Goal: Task Accomplishment & Management: Manage account settings

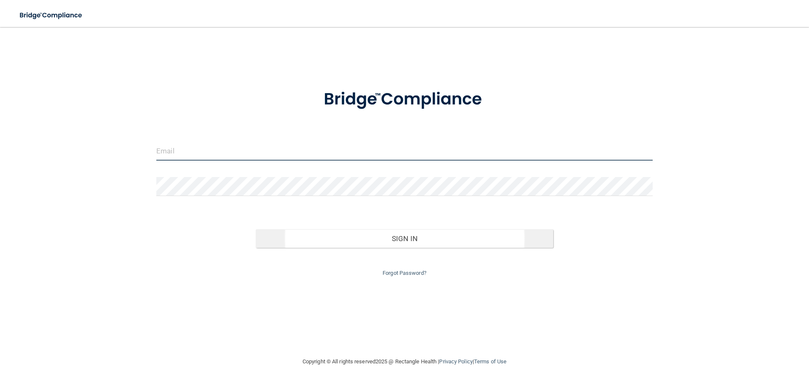
type input "docmurphy@sbcglobal.net"
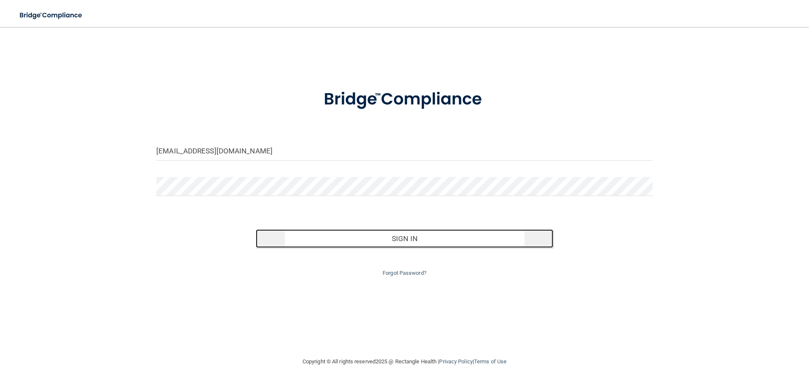
click at [351, 240] on button "Sign In" at bounding box center [405, 238] width 298 height 19
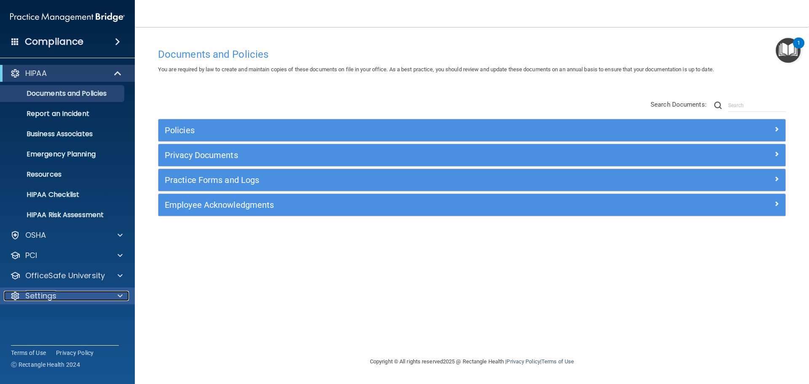
click at [42, 292] on p "Settings" at bounding box center [40, 296] width 31 height 10
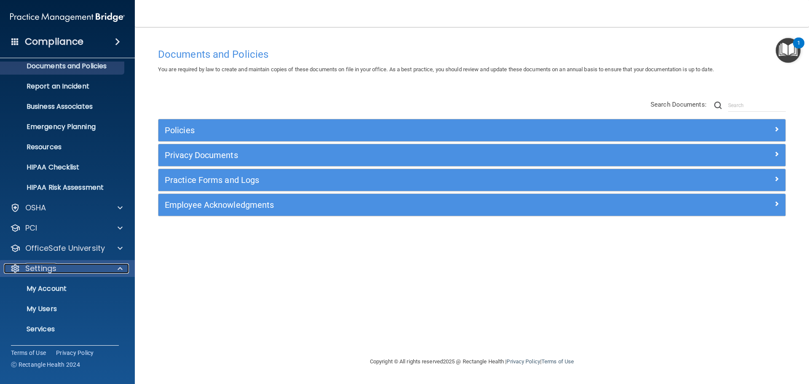
scroll to position [42, 0]
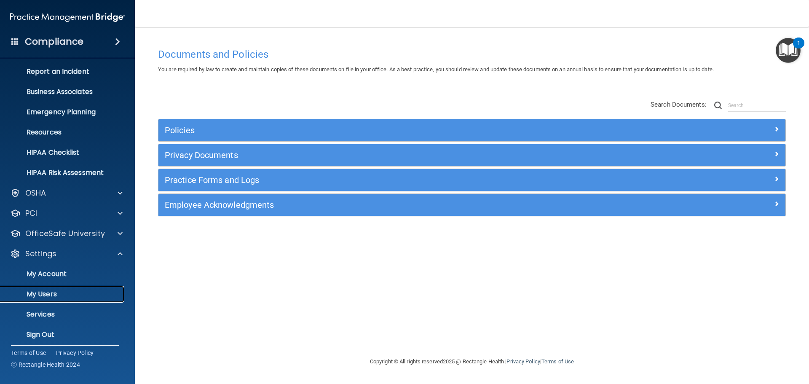
click at [46, 294] on p "My Users" at bounding box center [62, 294] width 115 height 8
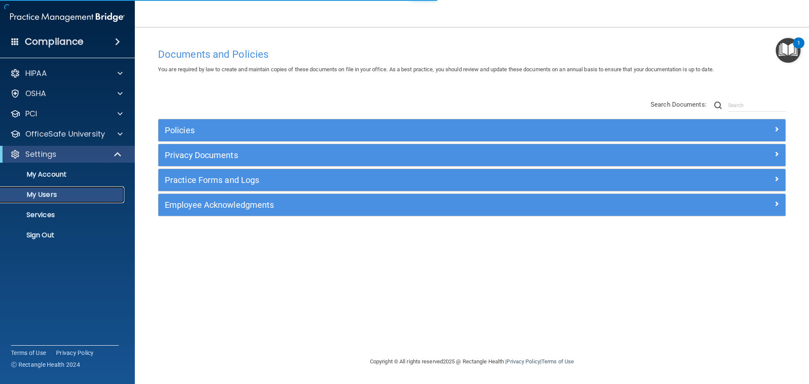
select select "20"
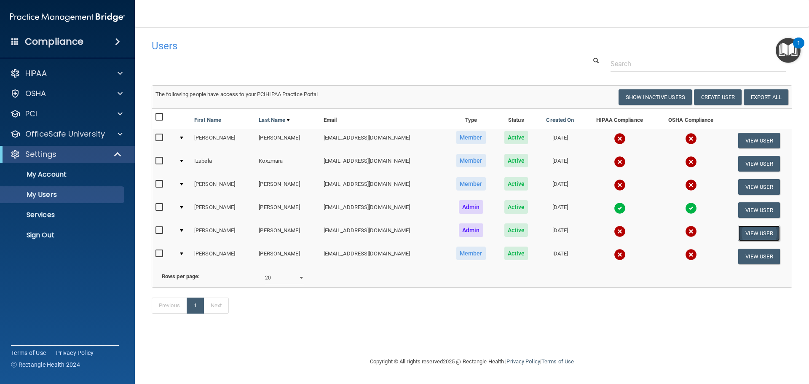
click at [747, 231] on button "View User" at bounding box center [759, 233] width 42 height 16
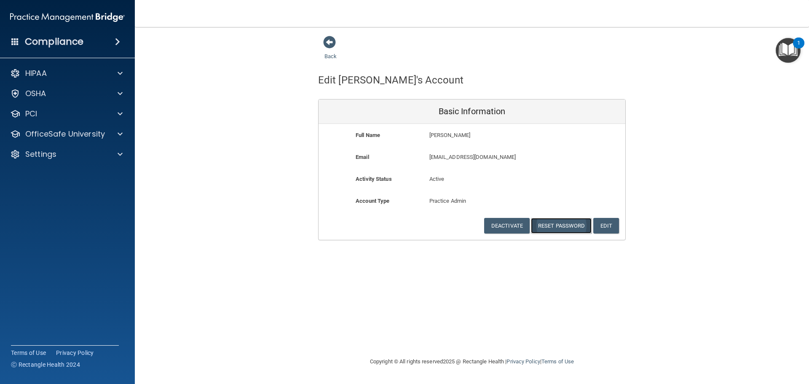
click at [565, 227] on button "Reset Password" at bounding box center [561, 226] width 61 height 16
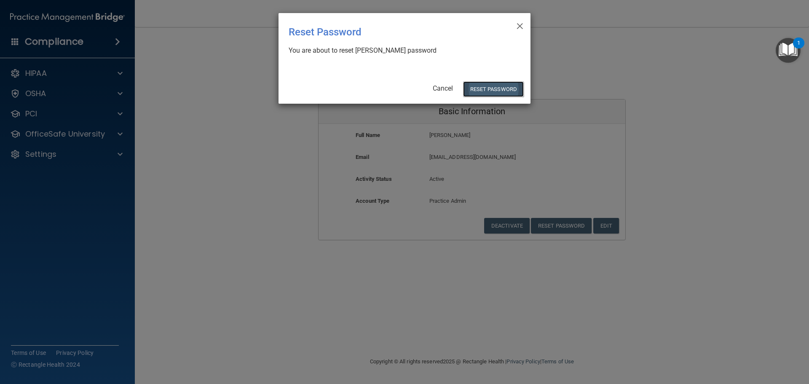
click at [487, 91] on button "Reset Password" at bounding box center [493, 89] width 61 height 16
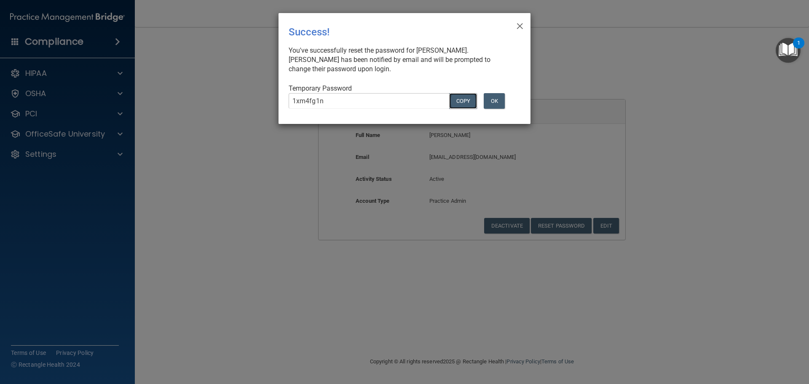
click at [457, 104] on button "COPY" at bounding box center [463, 101] width 28 height 16
click at [456, 101] on button "Copy" at bounding box center [463, 101] width 28 height 16
click at [494, 99] on button "OK" at bounding box center [494, 101] width 21 height 16
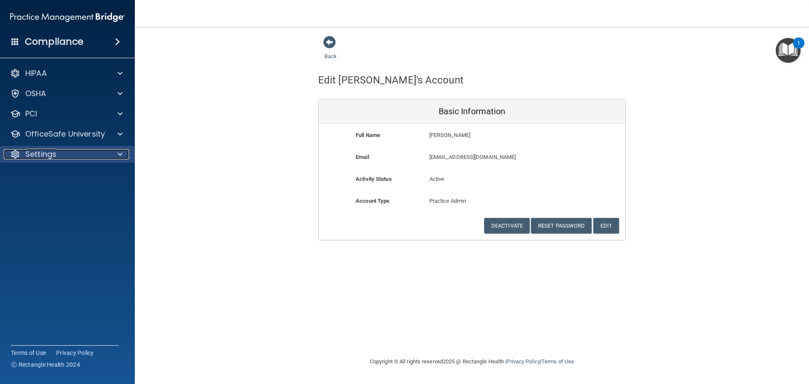
click at [41, 153] on p "Settings" at bounding box center [40, 154] width 31 height 10
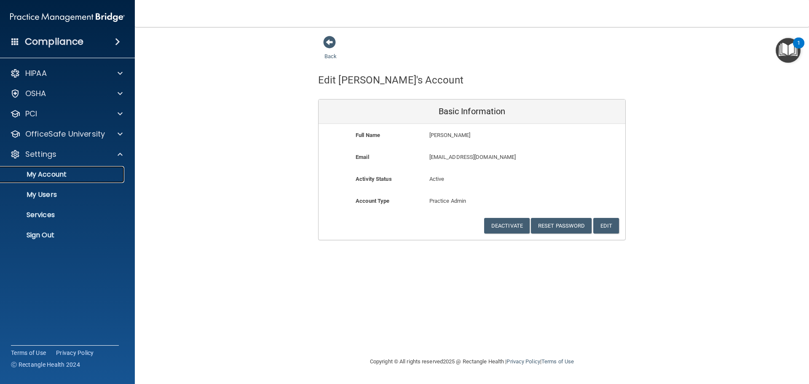
click at [35, 172] on p "My Account" at bounding box center [62, 174] width 115 height 8
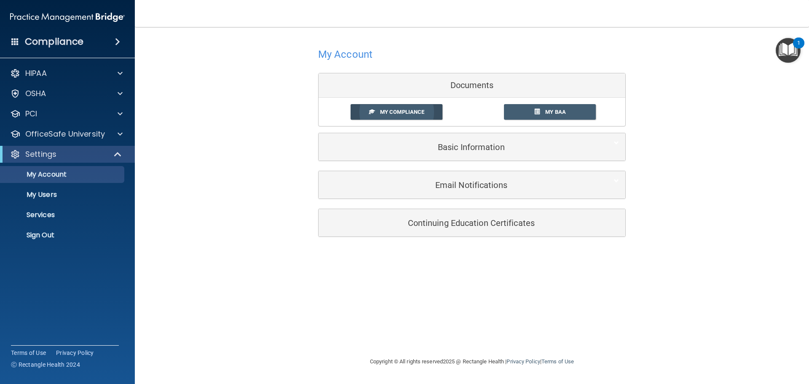
click at [403, 115] on span "My Compliance" at bounding box center [402, 112] width 44 height 6
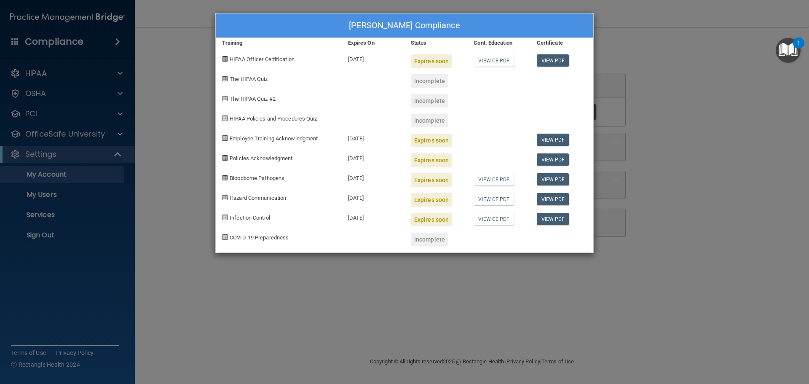
click at [688, 59] on div "Ronald Murphy's Compliance Training Expires On Status Cont. Education Certifica…" at bounding box center [404, 192] width 809 height 384
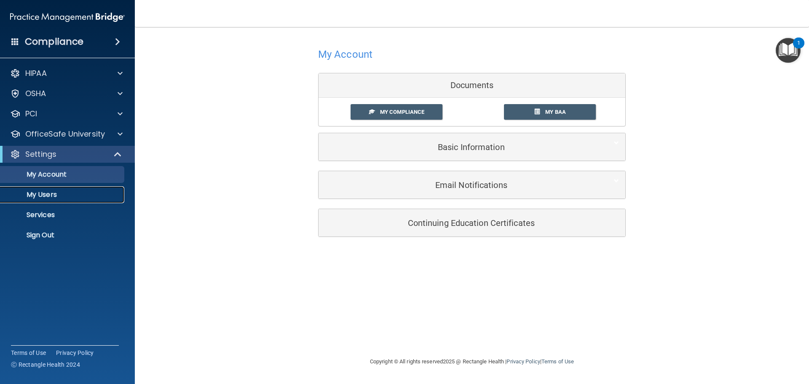
click at [52, 193] on p "My Users" at bounding box center [62, 194] width 115 height 8
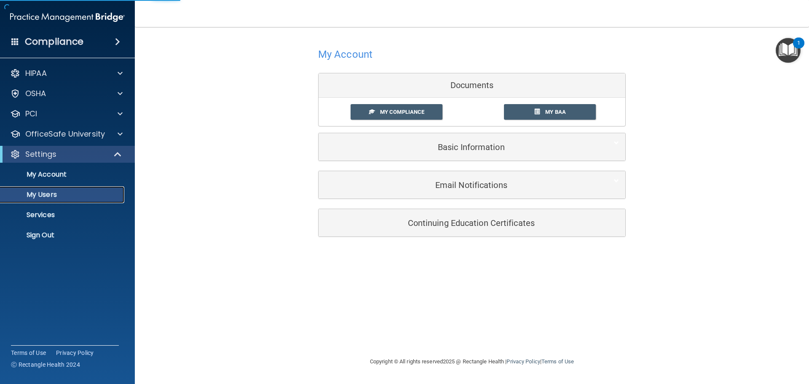
select select "20"
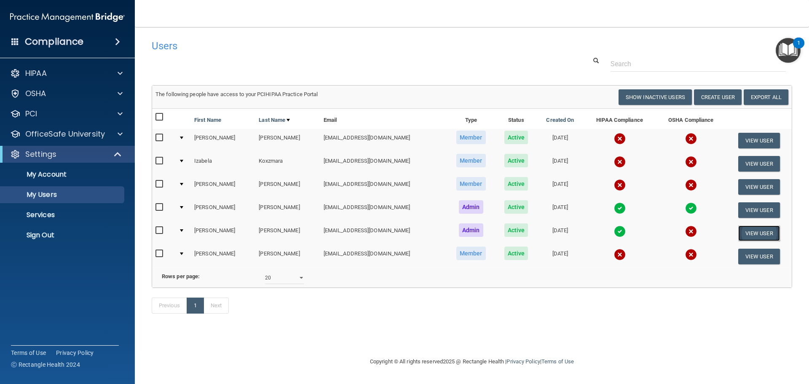
click at [745, 232] on button "View User" at bounding box center [759, 233] width 42 height 16
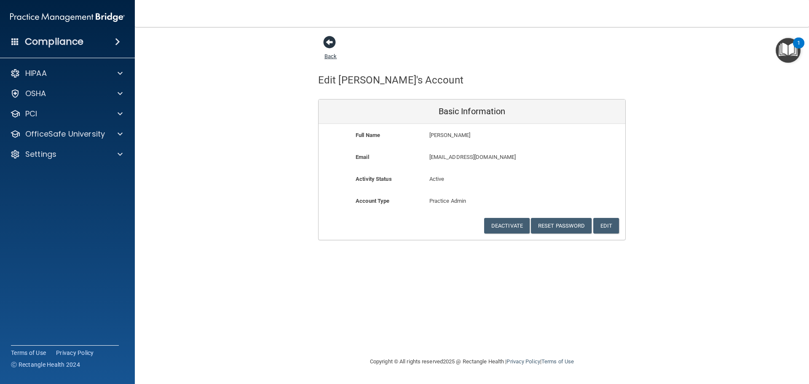
click at [330, 48] on span at bounding box center [329, 42] width 13 height 13
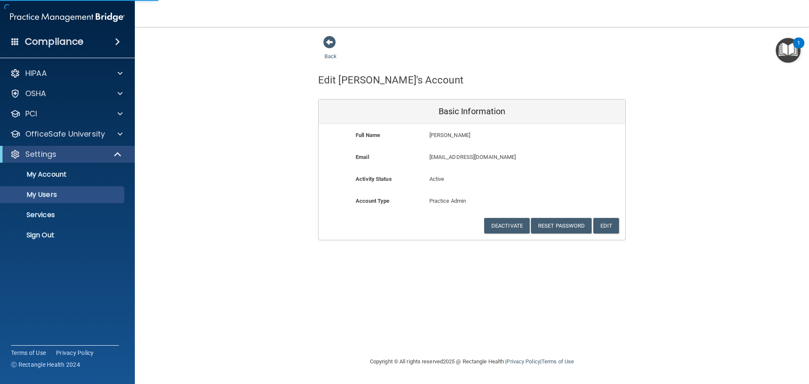
select select "20"
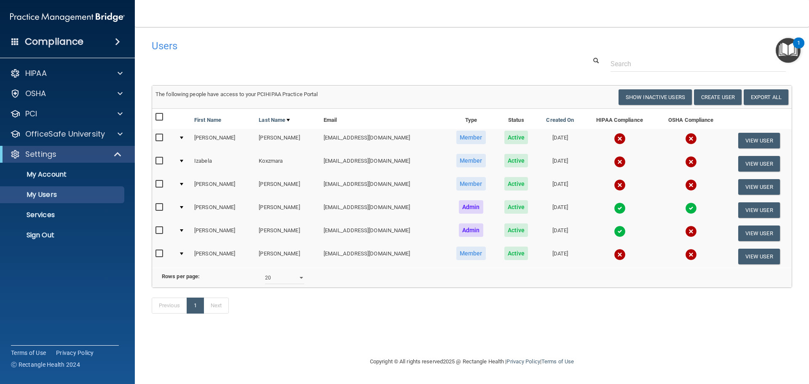
click at [685, 233] on img at bounding box center [691, 231] width 12 height 12
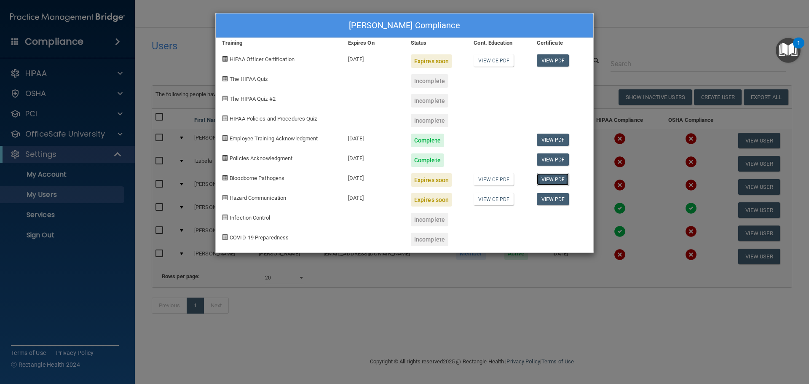
click at [551, 178] on link "View PDF" at bounding box center [553, 179] width 32 height 12
click at [555, 202] on link "View PDF" at bounding box center [553, 199] width 32 height 12
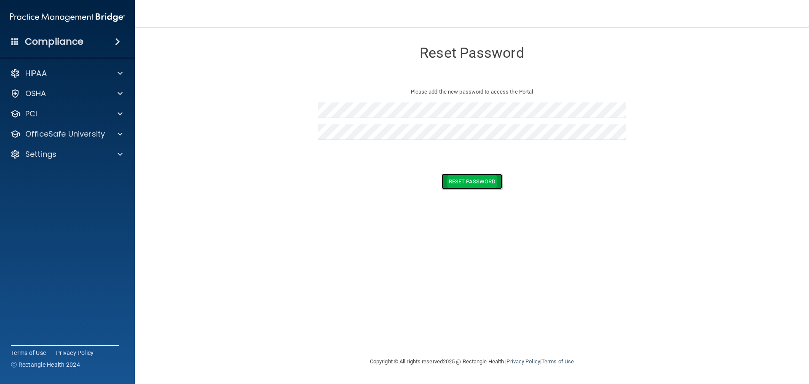
click at [481, 177] on button "Reset Password" at bounding box center [472, 182] width 61 height 16
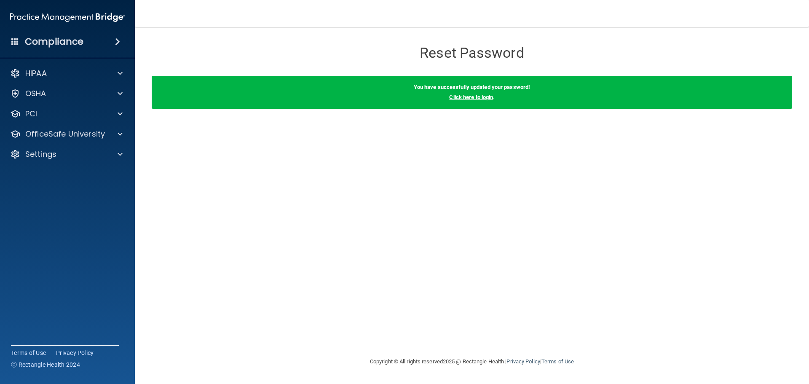
click at [461, 97] on link "Click here to login" at bounding box center [471, 97] width 44 height 6
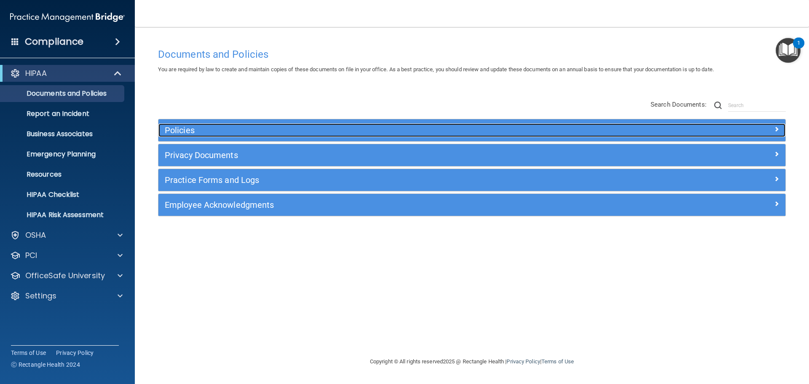
click at [224, 134] on h5 "Policies" at bounding box center [394, 130] width 458 height 9
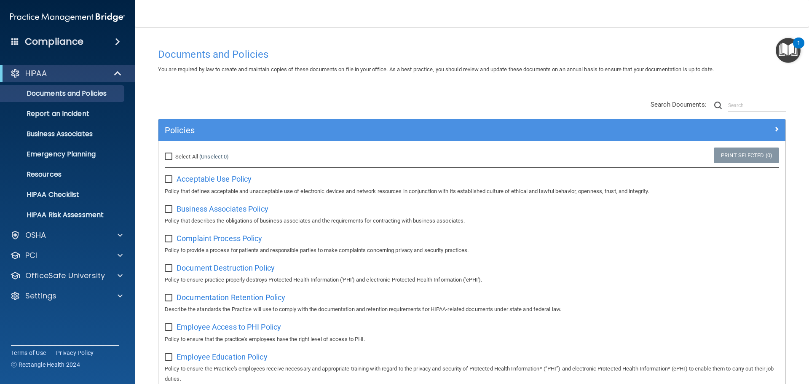
click at [171, 158] on input "Select All (Unselect 0) Unselect All" at bounding box center [170, 156] width 10 height 7
checkbox input "true"
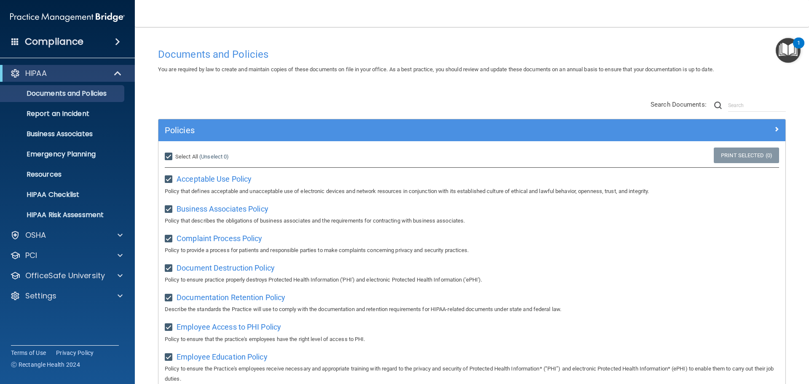
checkbox input "true"
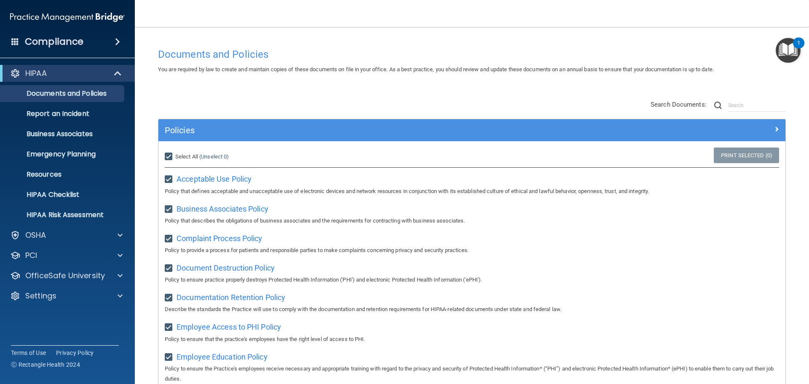
checkbox input "true"
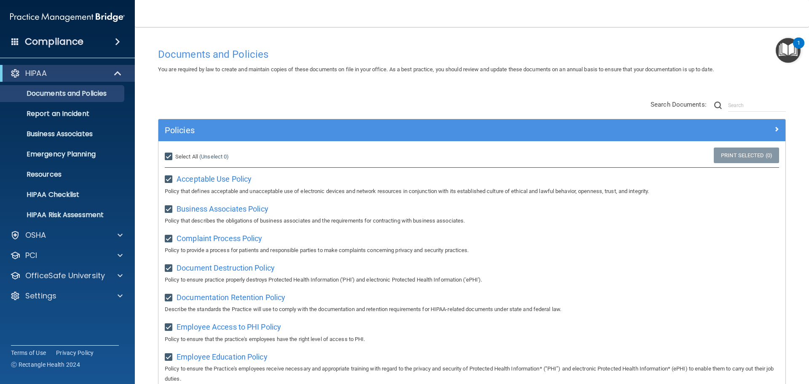
checkbox input "true"
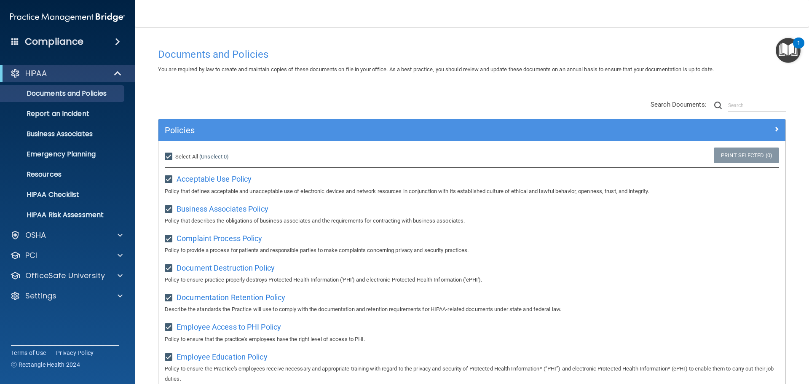
checkbox input "true"
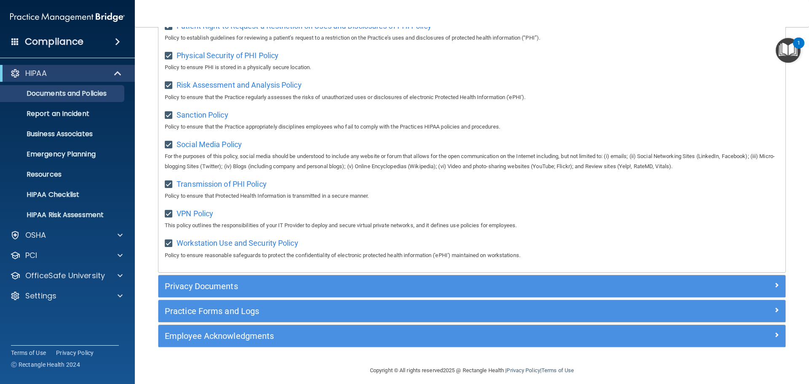
scroll to position [563, 0]
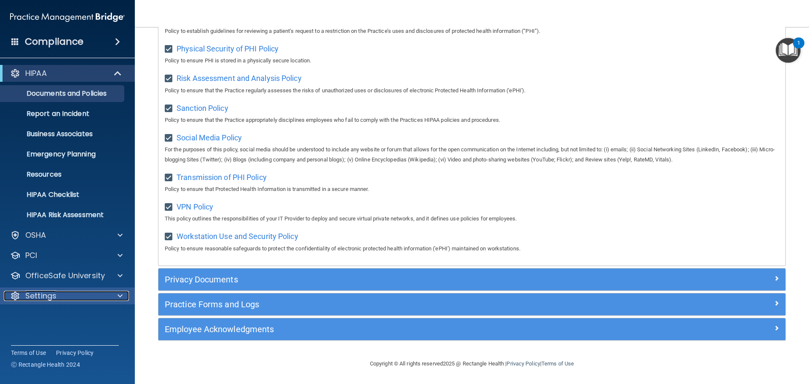
click at [45, 298] on p "Settings" at bounding box center [40, 296] width 31 height 10
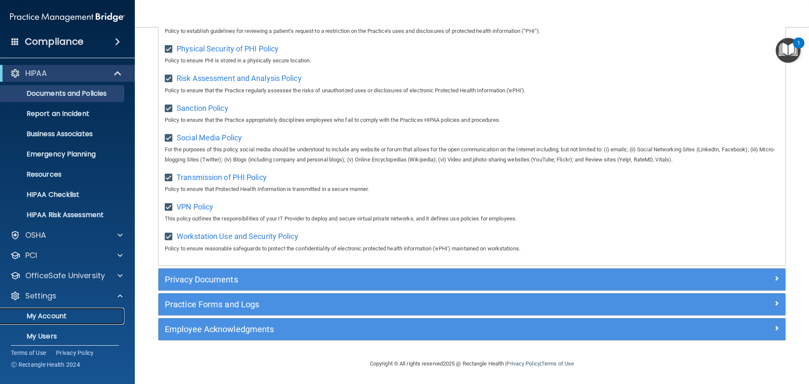
click at [43, 310] on link "My Account" at bounding box center [58, 316] width 133 height 17
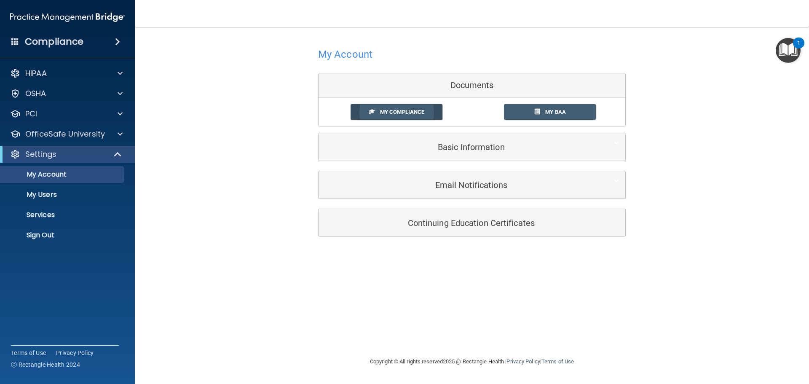
click at [408, 106] on link "My Compliance" at bounding box center [397, 112] width 92 height 16
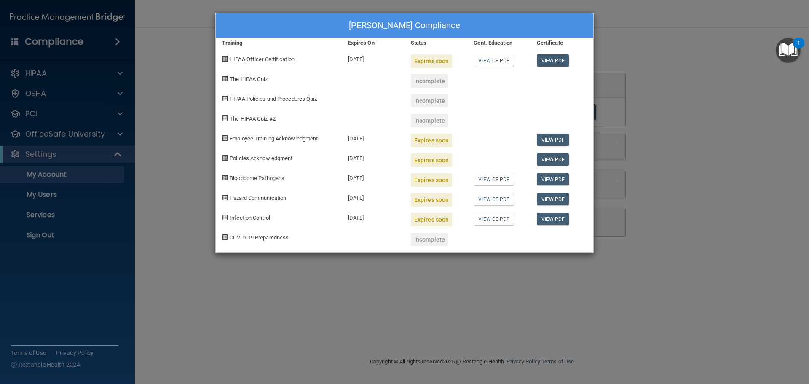
click at [711, 19] on div "Ronald Murphy's Compliance Training Expires On Status Cont. Education Certifica…" at bounding box center [404, 192] width 809 height 384
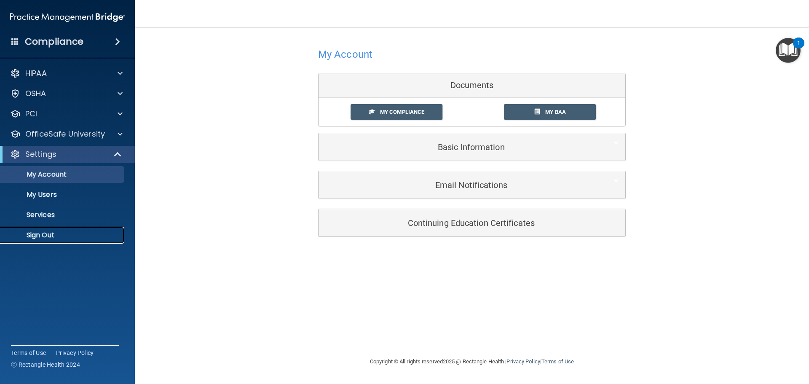
click at [49, 233] on p "Sign Out" at bounding box center [62, 235] width 115 height 8
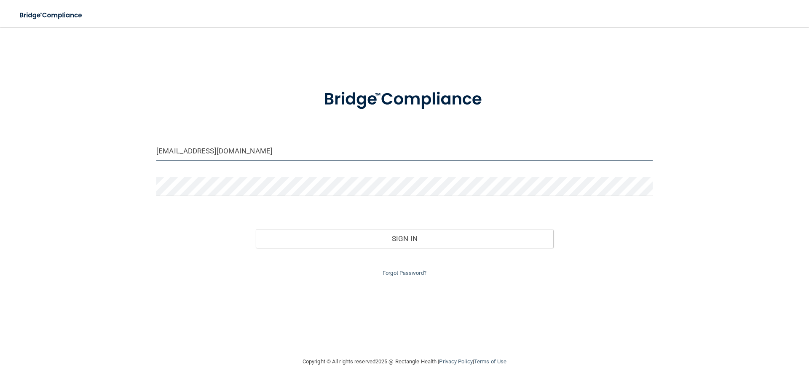
click at [257, 150] on input "docmurphy@sbcglobal.net" at bounding box center [404, 151] width 496 height 19
drag, startPoint x: 258, startPoint y: 150, endPoint x: 88, endPoint y: 154, distance: 170.7
click at [88, 154] on div "docmurphy@sbcglobal.net Invalid email/password. You don't have permission to ac…" at bounding box center [404, 191] width 775 height 313
type input "M"
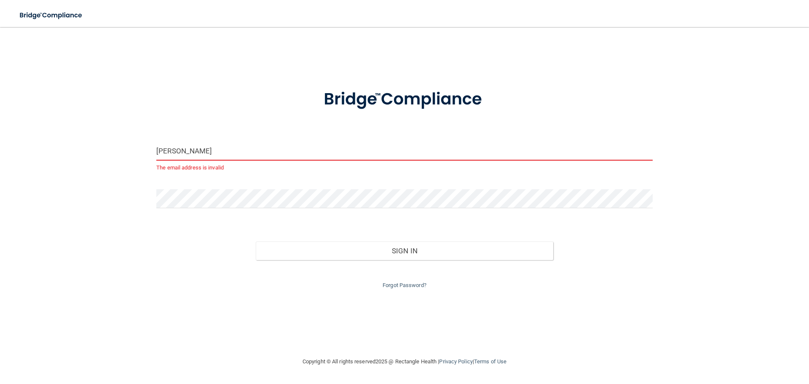
type input "[EMAIL_ADDRESS][DOMAIN_NAME]"
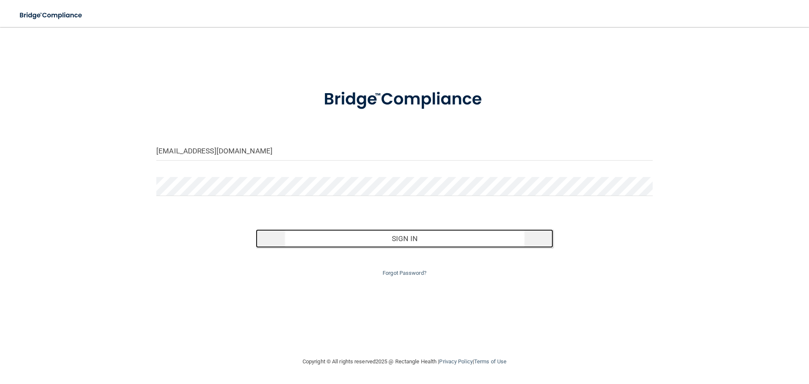
click at [506, 236] on button "Sign In" at bounding box center [405, 238] width 298 height 19
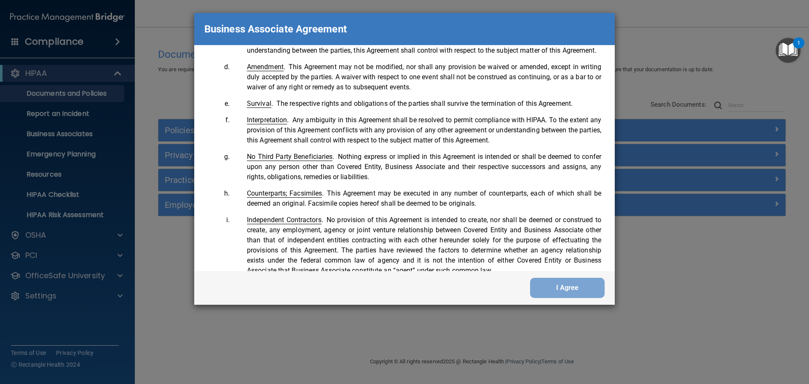
scroll to position [1718, 0]
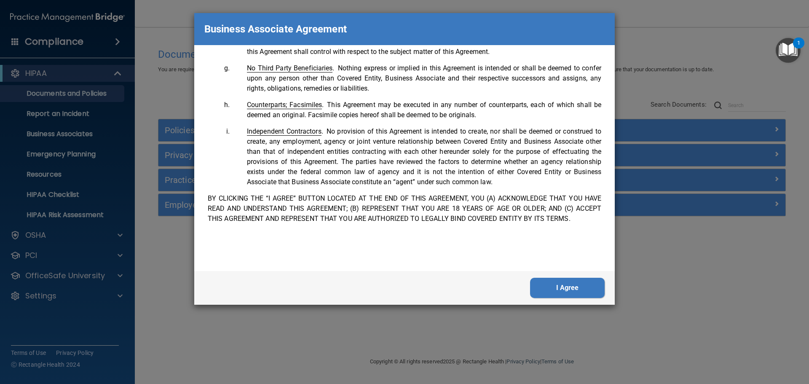
click at [559, 283] on button "I Agree" at bounding box center [567, 288] width 75 height 20
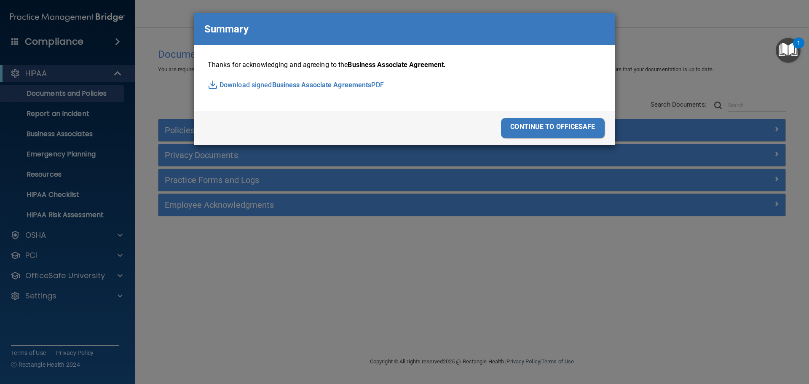
click at [560, 129] on div "continue to officesafe" at bounding box center [553, 128] width 104 height 20
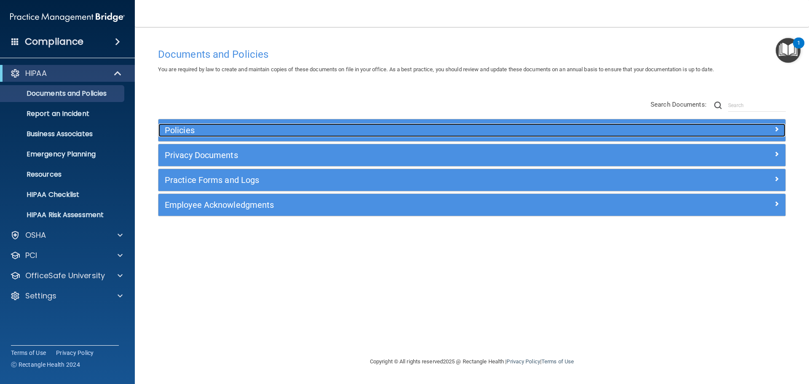
click at [193, 130] on h5 "Policies" at bounding box center [394, 130] width 458 height 9
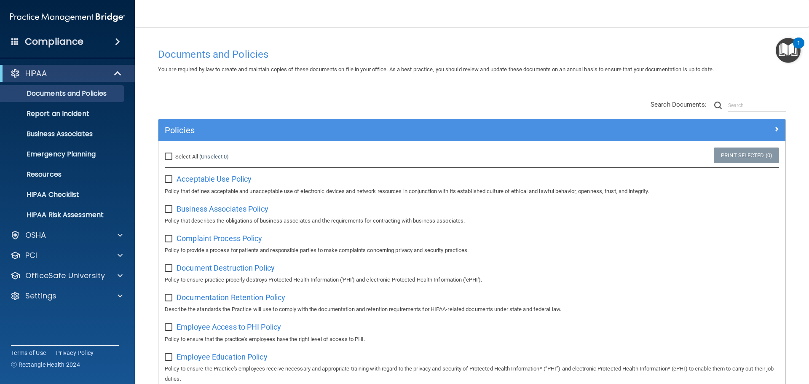
click at [168, 156] on input "Select All (Unselect 0) Unselect All" at bounding box center [170, 156] width 10 height 7
checkbox input "true"
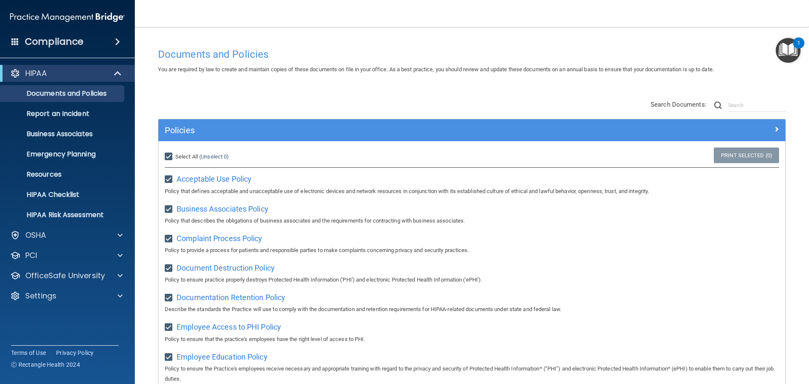
checkbox input "true"
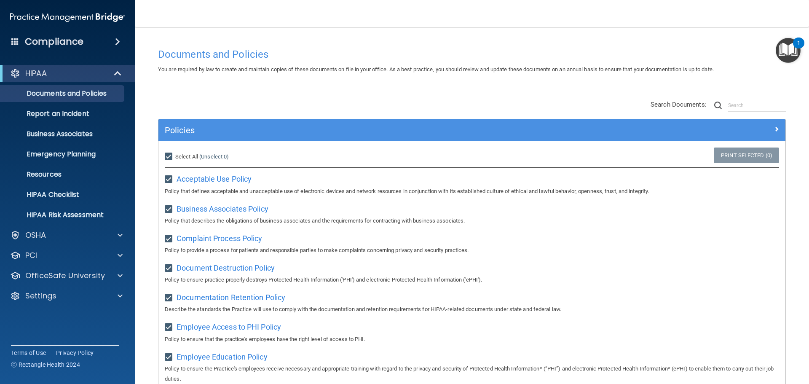
checkbox input "true"
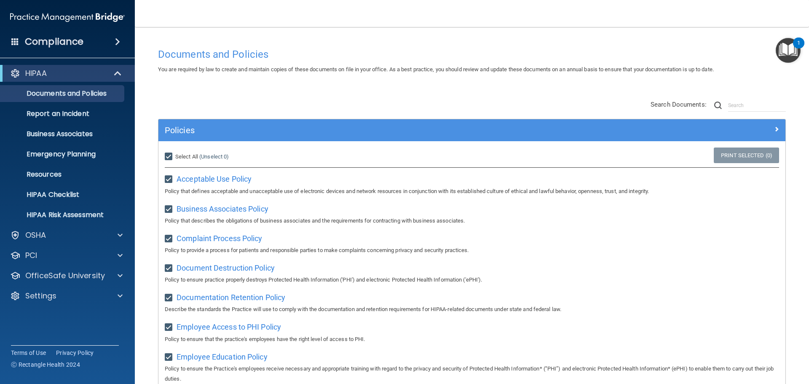
checkbox input "true"
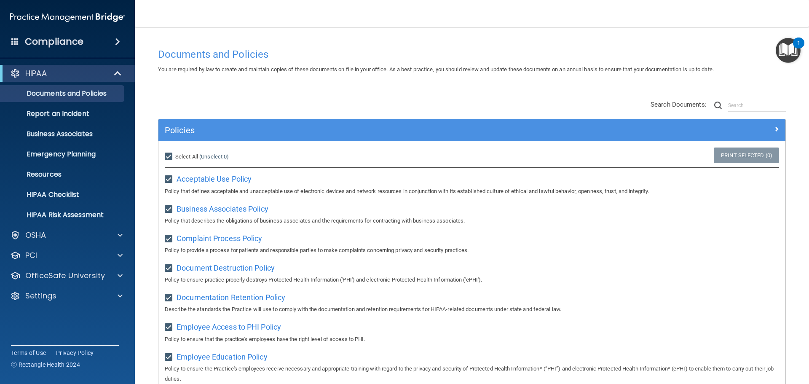
checkbox input "true"
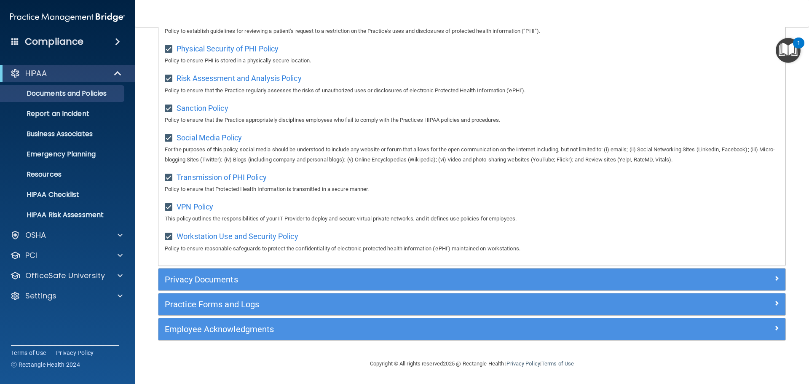
scroll to position [563, 0]
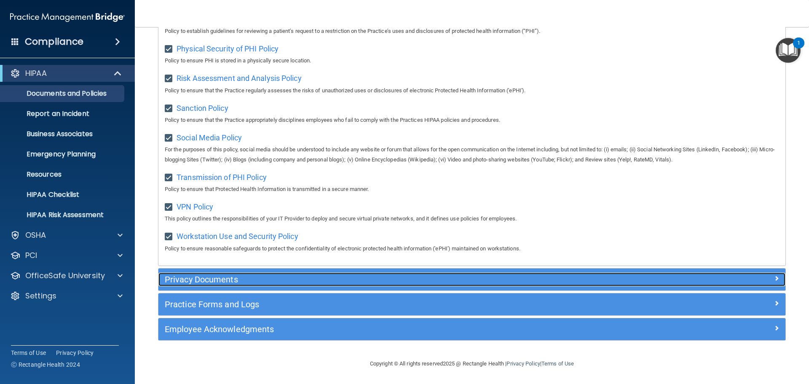
click at [218, 278] on h5 "Privacy Documents" at bounding box center [394, 279] width 458 height 9
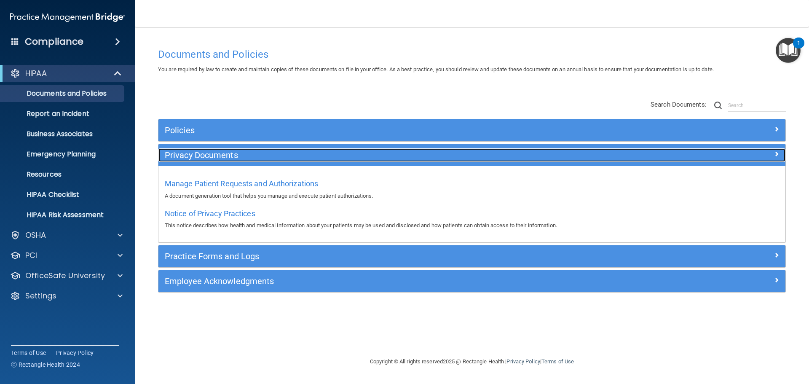
scroll to position [0, 0]
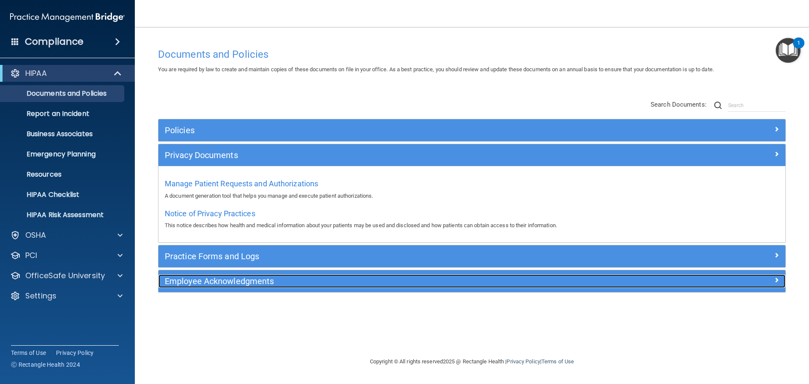
click at [225, 282] on h5 "Employee Acknowledgments" at bounding box center [394, 280] width 458 height 9
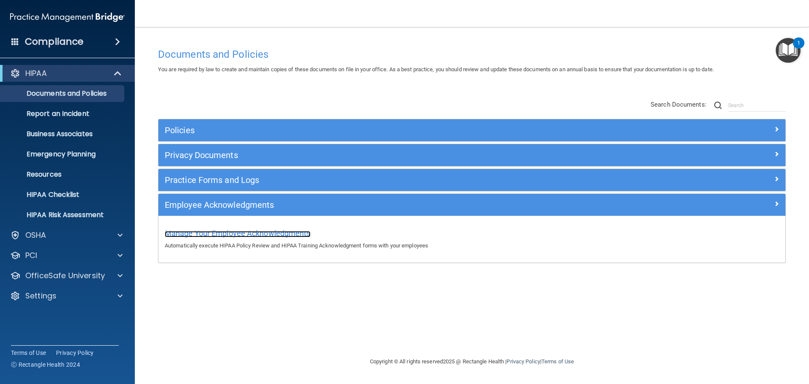
click at [197, 233] on span "Manage Your Employee Acknowledgments" at bounding box center [238, 233] width 146 height 9
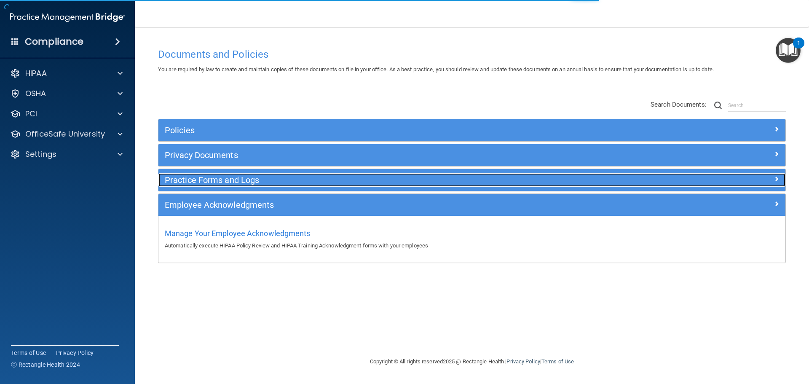
click at [227, 178] on h5 "Practice Forms and Logs" at bounding box center [394, 179] width 458 height 9
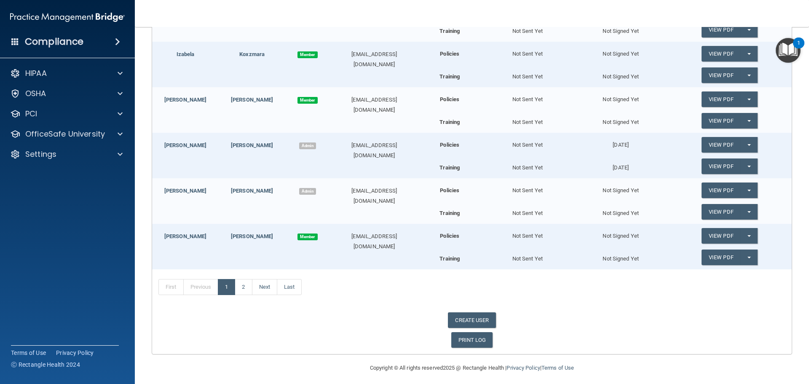
scroll to position [177, 0]
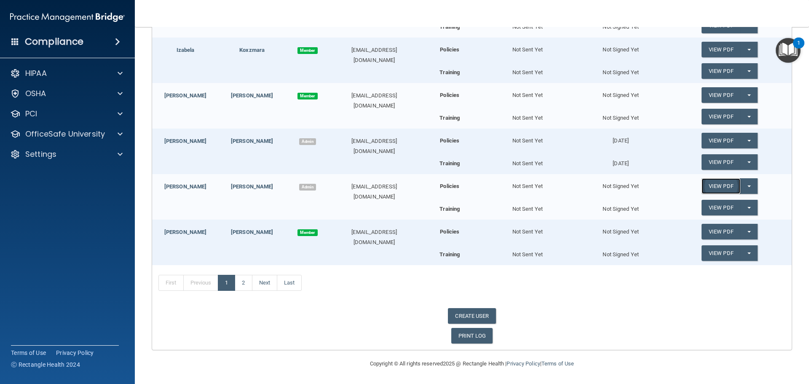
click at [718, 186] on link "View PDF" at bounding box center [721, 186] width 39 height 16
click at [718, 210] on link "View PDF" at bounding box center [721, 208] width 39 height 16
click at [747, 204] on button "Split button!" at bounding box center [748, 208] width 17 height 16
click at [745, 223] on link "Send Acknowledgment PDF" at bounding box center [744, 224] width 84 height 13
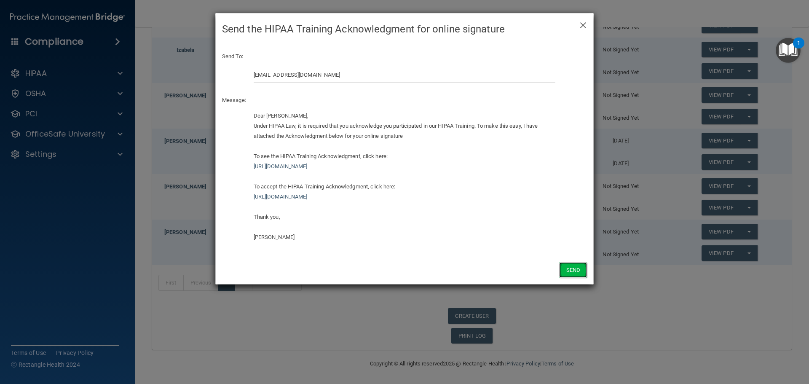
click at [573, 268] on button "Send" at bounding box center [573, 270] width 28 height 16
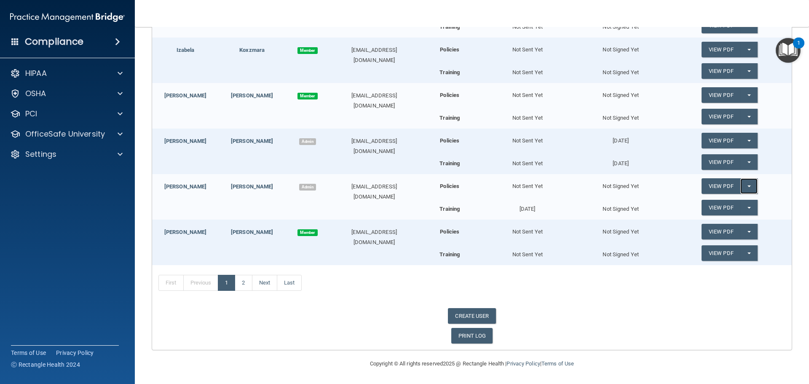
click at [745, 185] on button "Split button!" at bounding box center [748, 186] width 17 height 16
click at [750, 204] on link "Send Acknowledgment" at bounding box center [738, 203] width 73 height 13
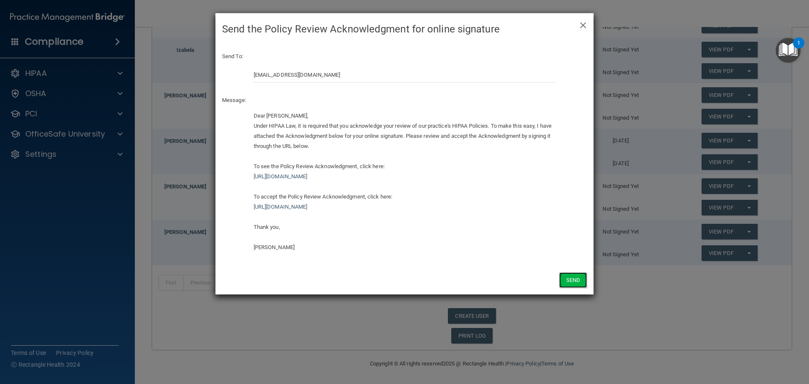
click at [568, 287] on button "Send" at bounding box center [573, 280] width 28 height 16
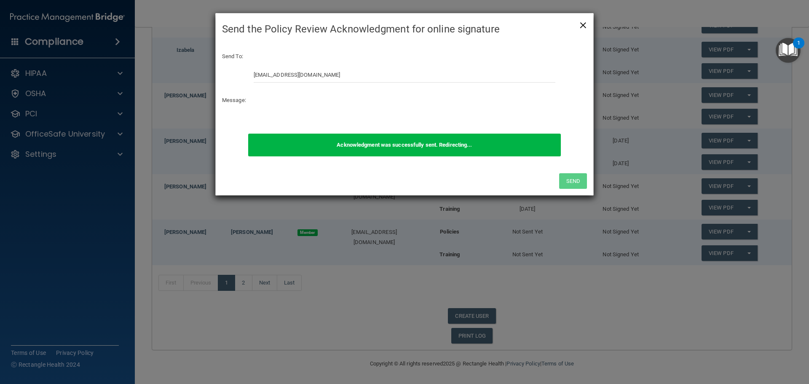
click at [584, 20] on span "×" at bounding box center [583, 24] width 8 height 17
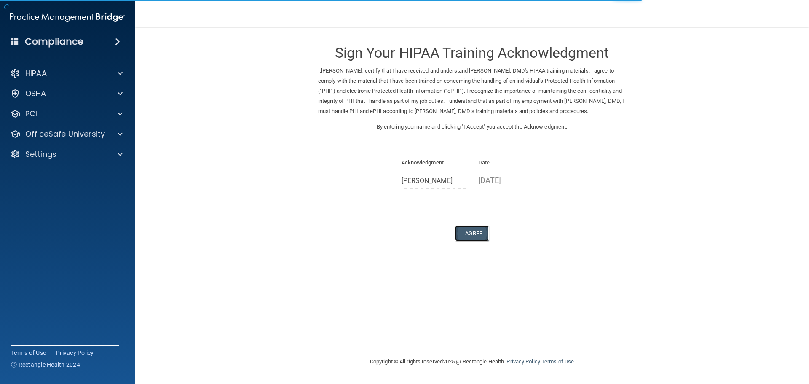
click at [473, 241] on button "I Agree" at bounding box center [472, 233] width 34 height 16
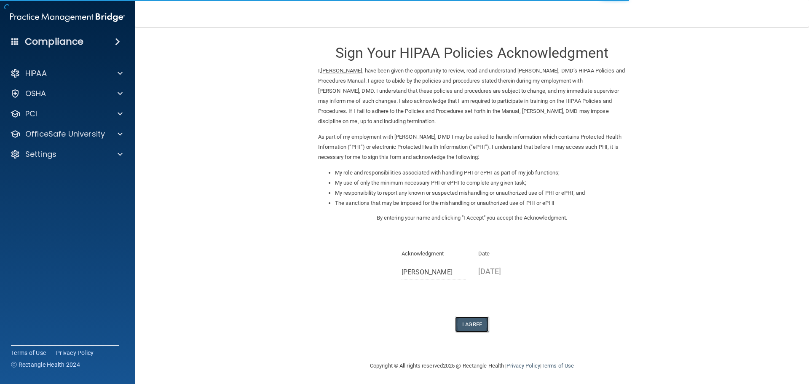
click at [478, 324] on button "I Agree" at bounding box center [472, 324] width 34 height 16
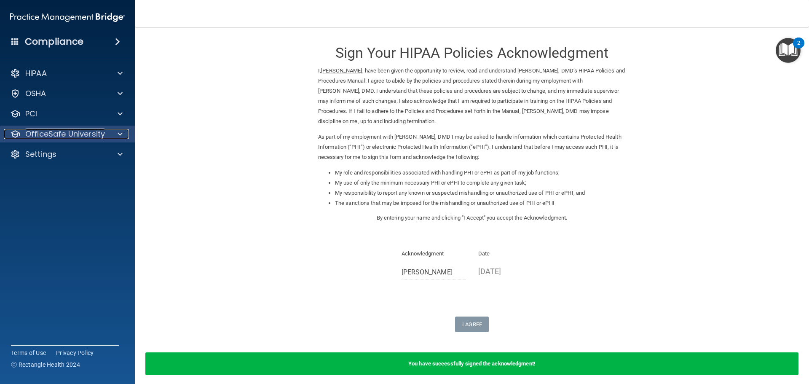
click at [72, 134] on p "OfficeSafe University" at bounding box center [65, 134] width 80 height 10
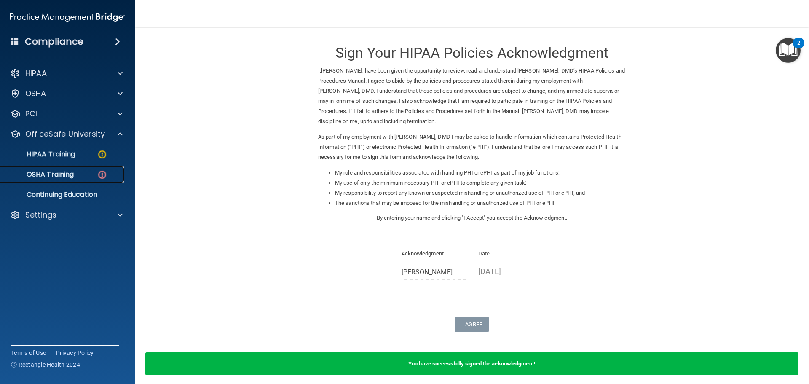
click at [43, 169] on link "OSHA Training" at bounding box center [58, 174] width 133 height 17
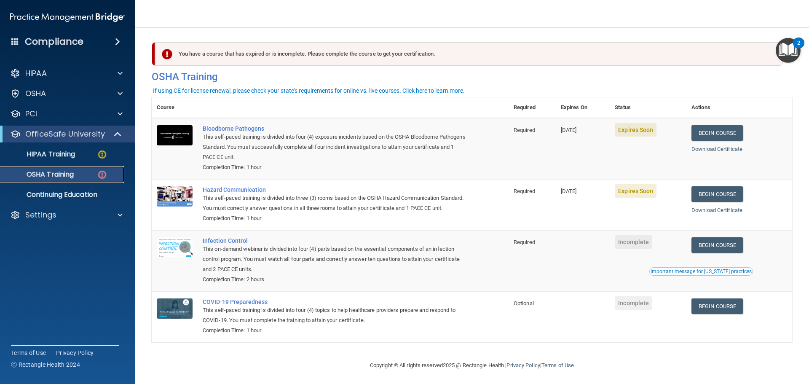
scroll to position [14, 0]
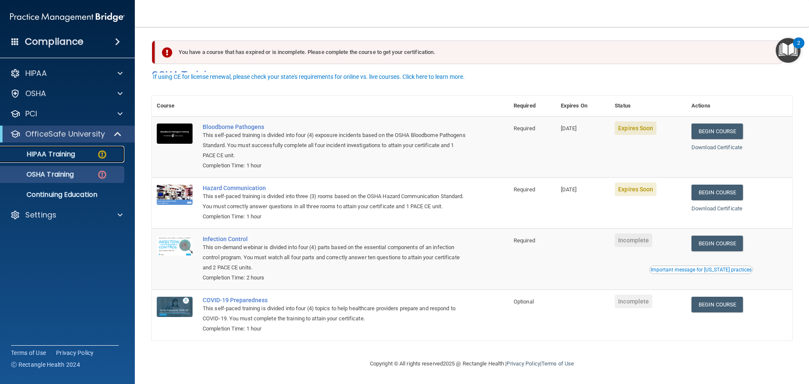
click at [51, 150] on p "HIPAA Training" at bounding box center [40, 154] width 70 height 8
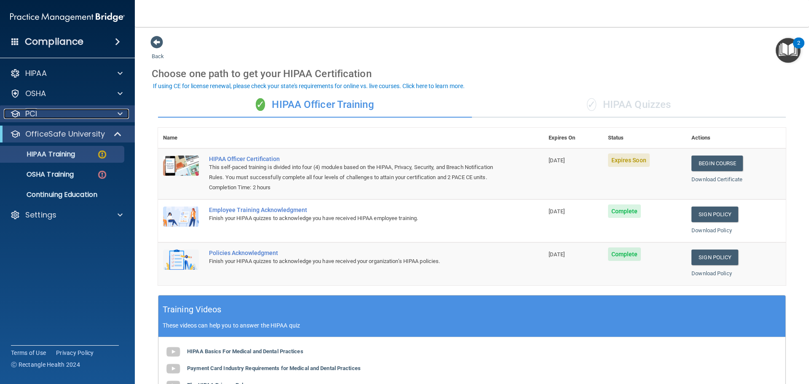
click at [53, 112] on div "PCI" at bounding box center [56, 114] width 105 height 10
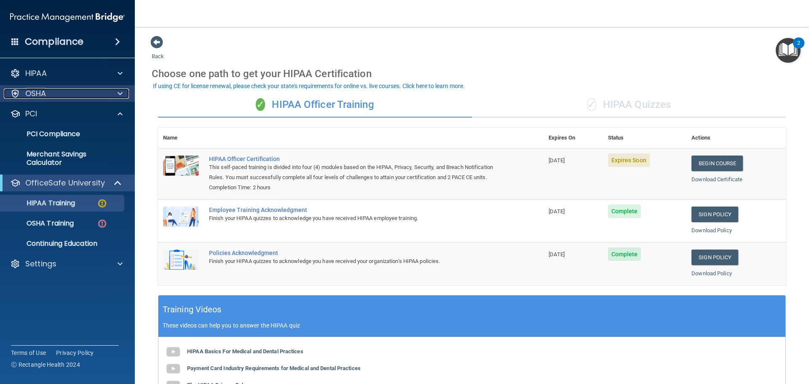
click at [43, 96] on p "OSHA" at bounding box center [35, 93] width 21 height 10
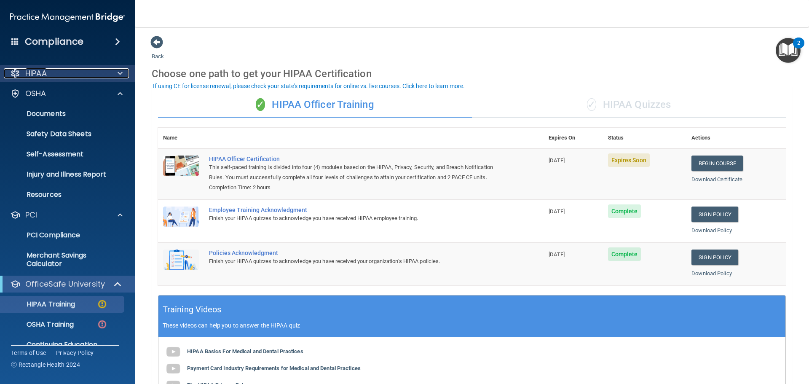
click at [46, 73] on p "HIPAA" at bounding box center [35, 73] width 21 height 10
